Goal: Check status: Check status

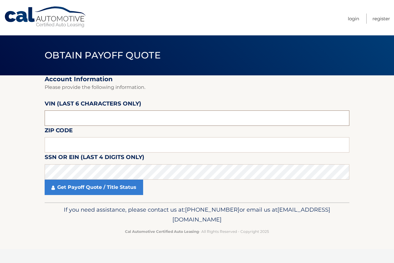
click at [101, 117] on input "text" at bounding box center [197, 117] width 304 height 15
type input "062126"
click at [130, 148] on input "text" at bounding box center [197, 144] width 304 height 15
type input "07008"
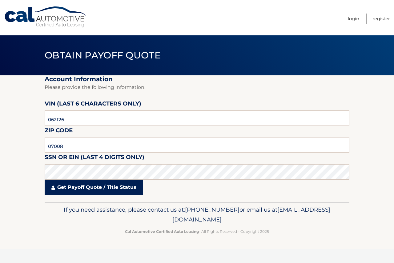
click at [109, 192] on link "Get Payoff Quote / Title Status" at bounding box center [94, 187] width 98 height 15
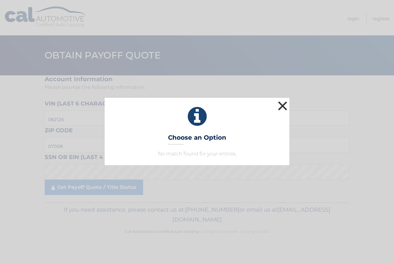
click at [280, 106] on button "×" at bounding box center [282, 106] width 12 height 12
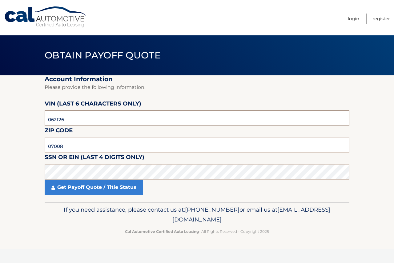
click at [101, 114] on input "062126" at bounding box center [197, 117] width 304 height 15
type input "061427"
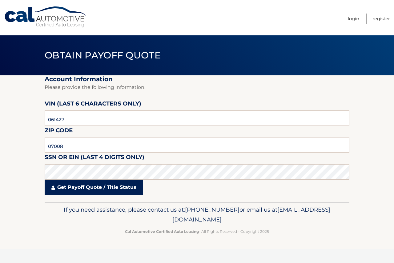
click at [89, 181] on link "Get Payoff Quote / Title Status" at bounding box center [94, 187] width 98 height 15
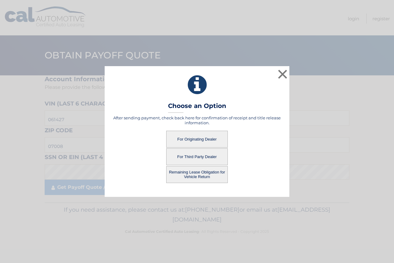
click at [198, 129] on div "After sending payment, check back here for confirmation of receipt and title re…" at bounding box center [196, 149] width 169 height 68
click at [201, 140] on button "For Originating Dealer" at bounding box center [197, 139] width 62 height 17
click at [220, 142] on button "For Originating Dealer" at bounding box center [197, 139] width 62 height 17
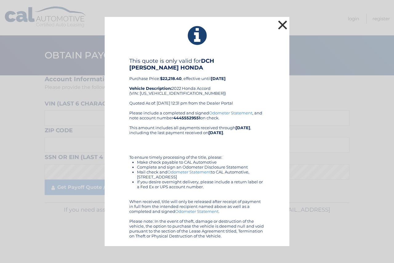
click at [284, 29] on button "×" at bounding box center [282, 25] width 12 height 12
